Goal: Information Seeking & Learning: Learn about a topic

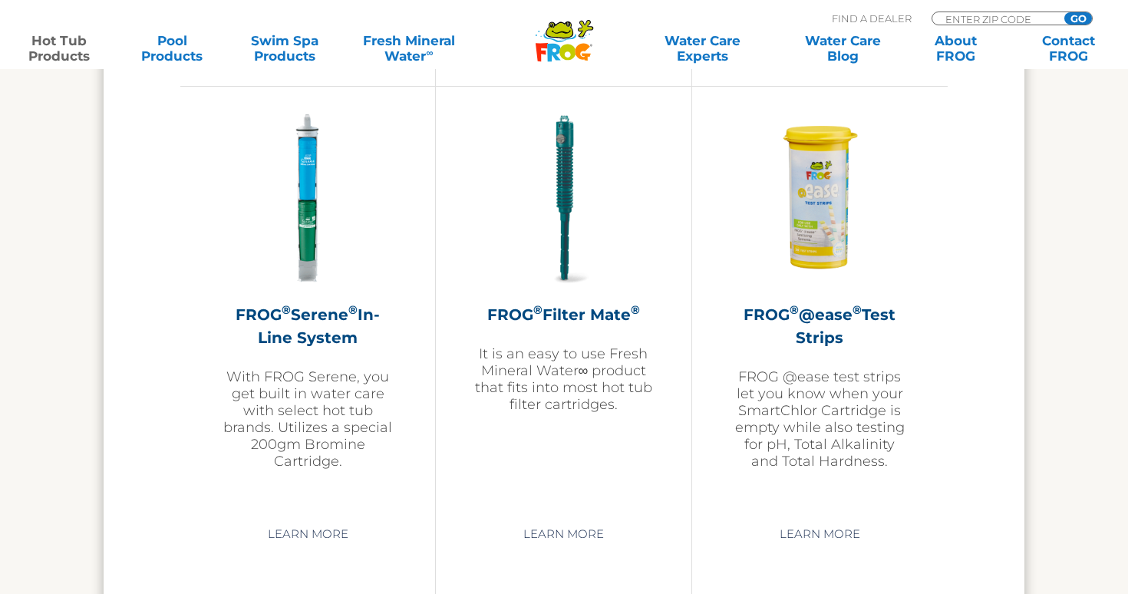
scroll to position [3210, 0]
